Goal: Information Seeking & Learning: Learn about a topic

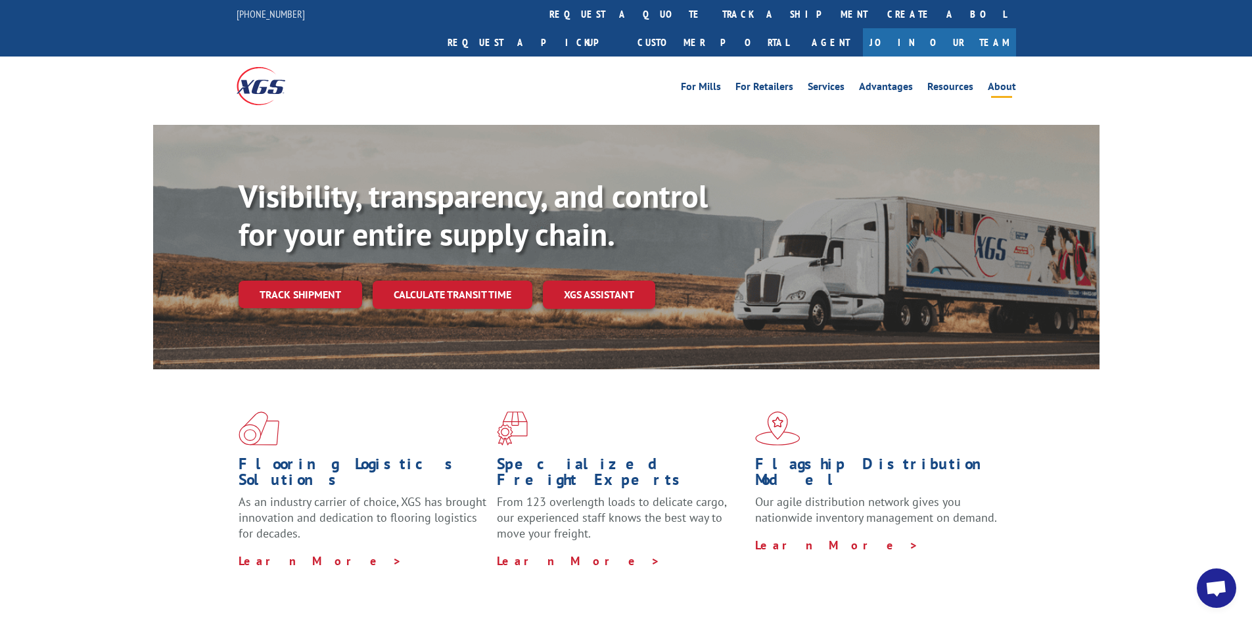
click at [1000, 82] on link "About" at bounding box center [1002, 89] width 28 height 14
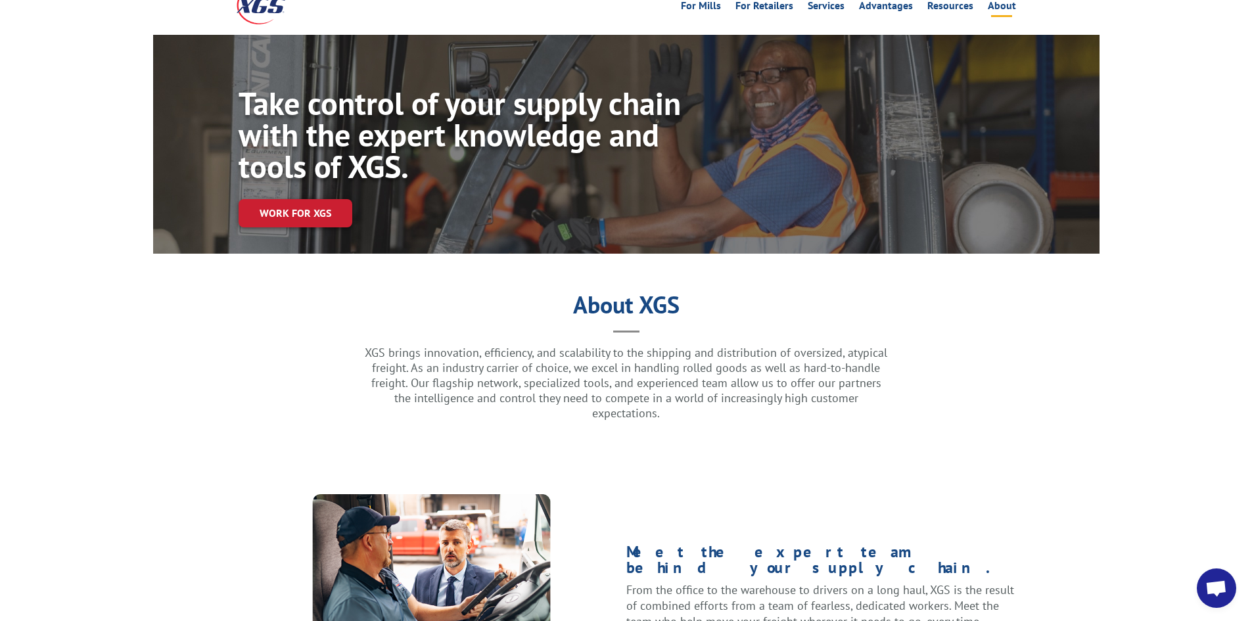
scroll to position [197, 0]
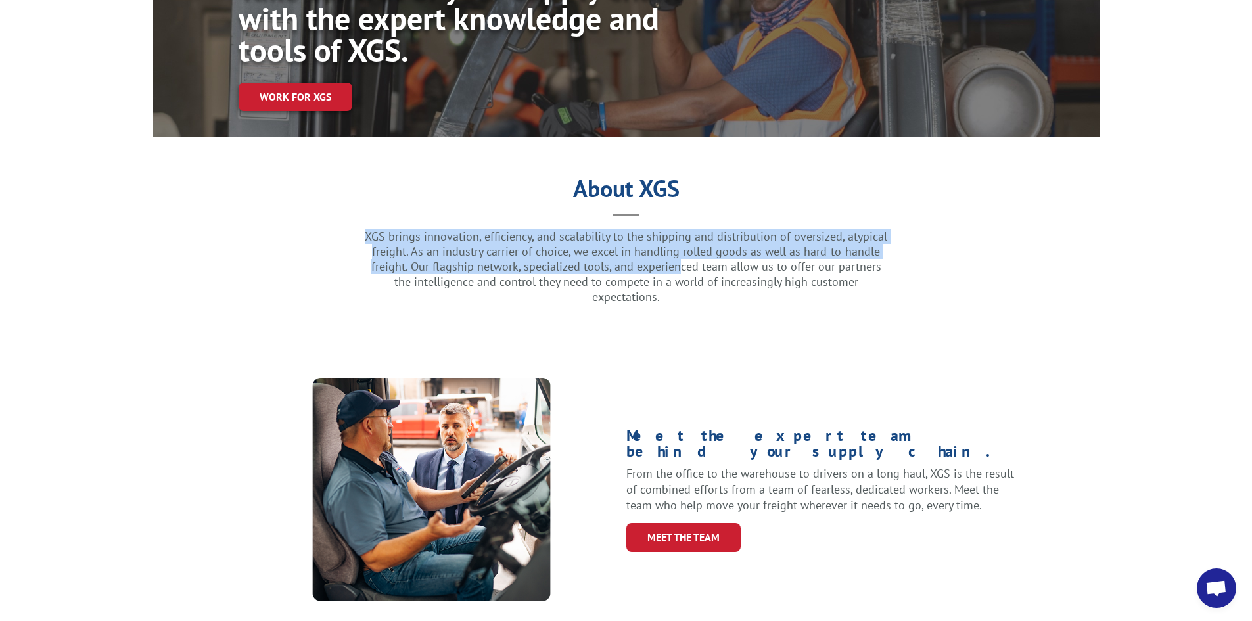
drag, startPoint x: 586, startPoint y: 231, endPoint x: 703, endPoint y: 233, distance: 117.0
